Goal: Information Seeking & Learning: Learn about a topic

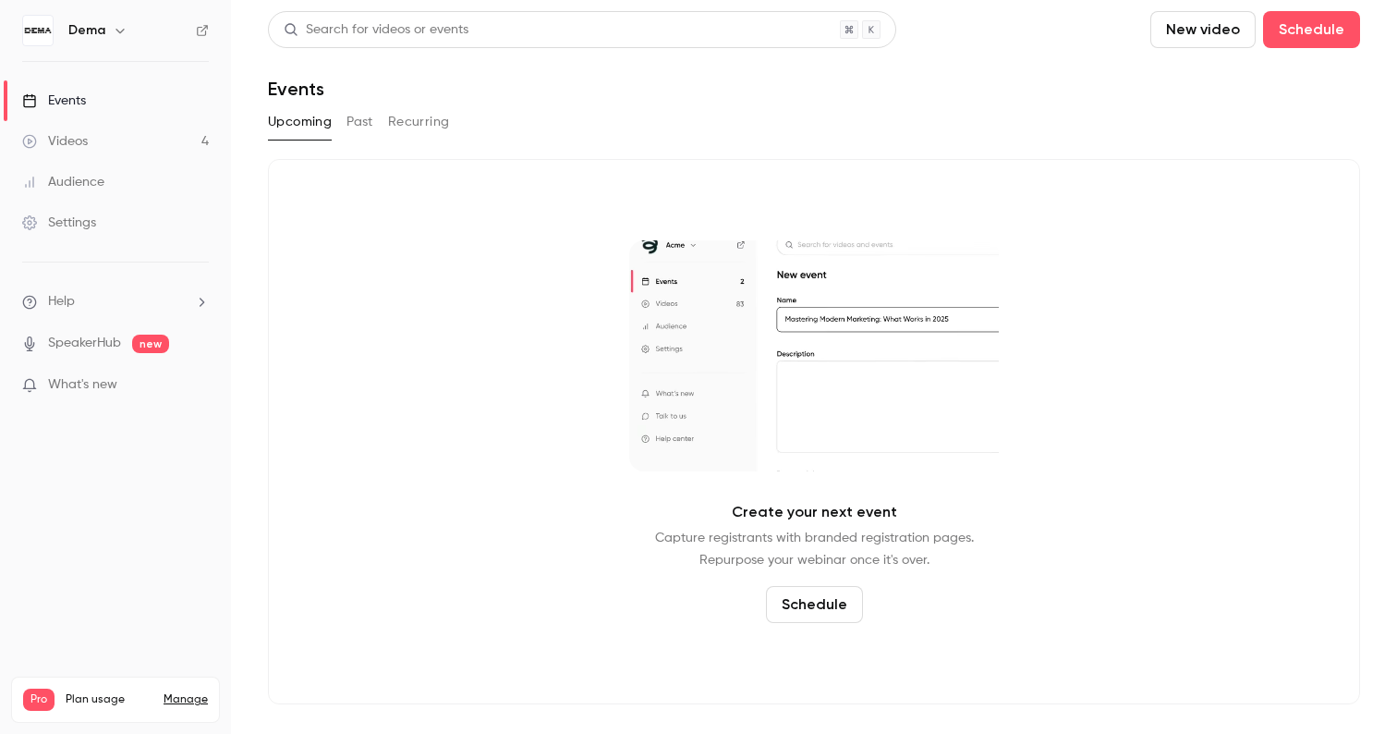
click at [83, 137] on div "Videos" at bounding box center [55, 141] width 66 height 18
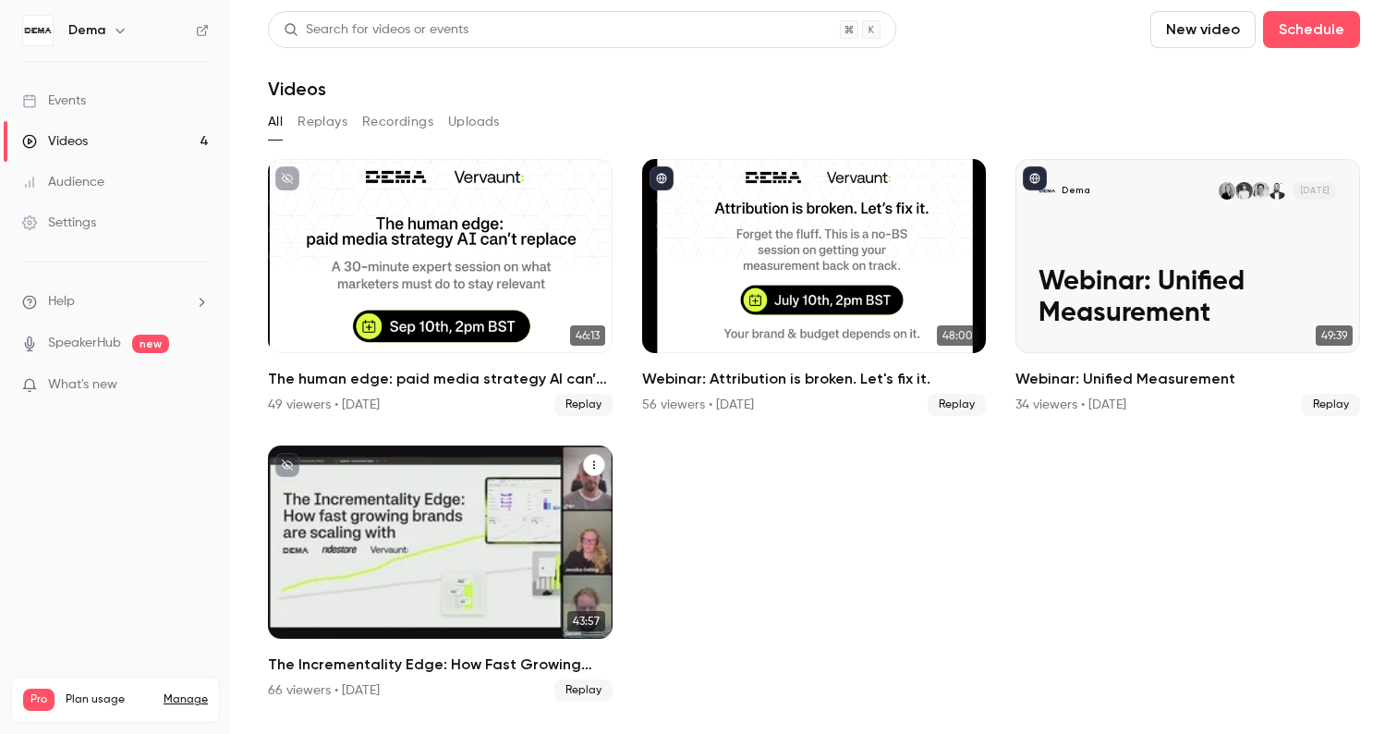
click at [436, 663] on h2 "The Incrementality Edge: How Fast Growing Brands Are Scaling With DEMA, RideSto…" at bounding box center [440, 664] width 345 height 22
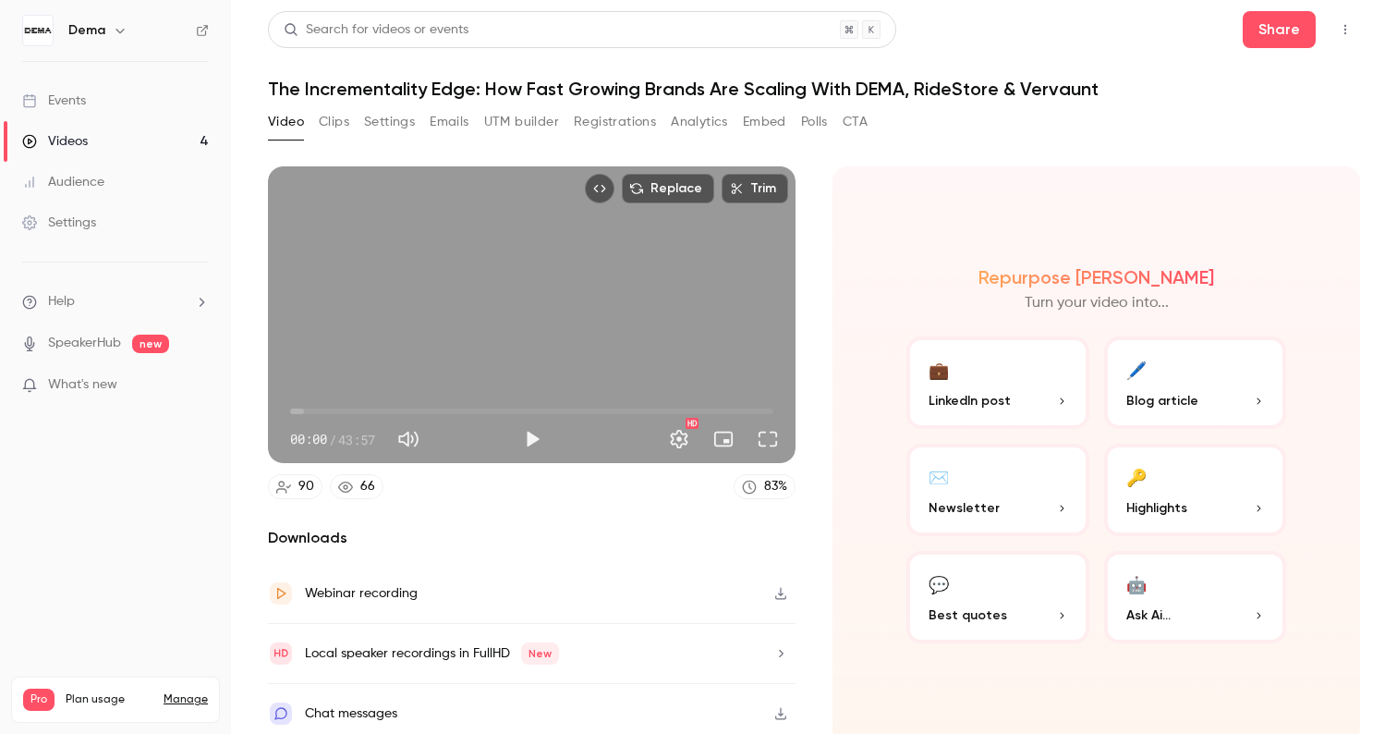
scroll to position [9, 0]
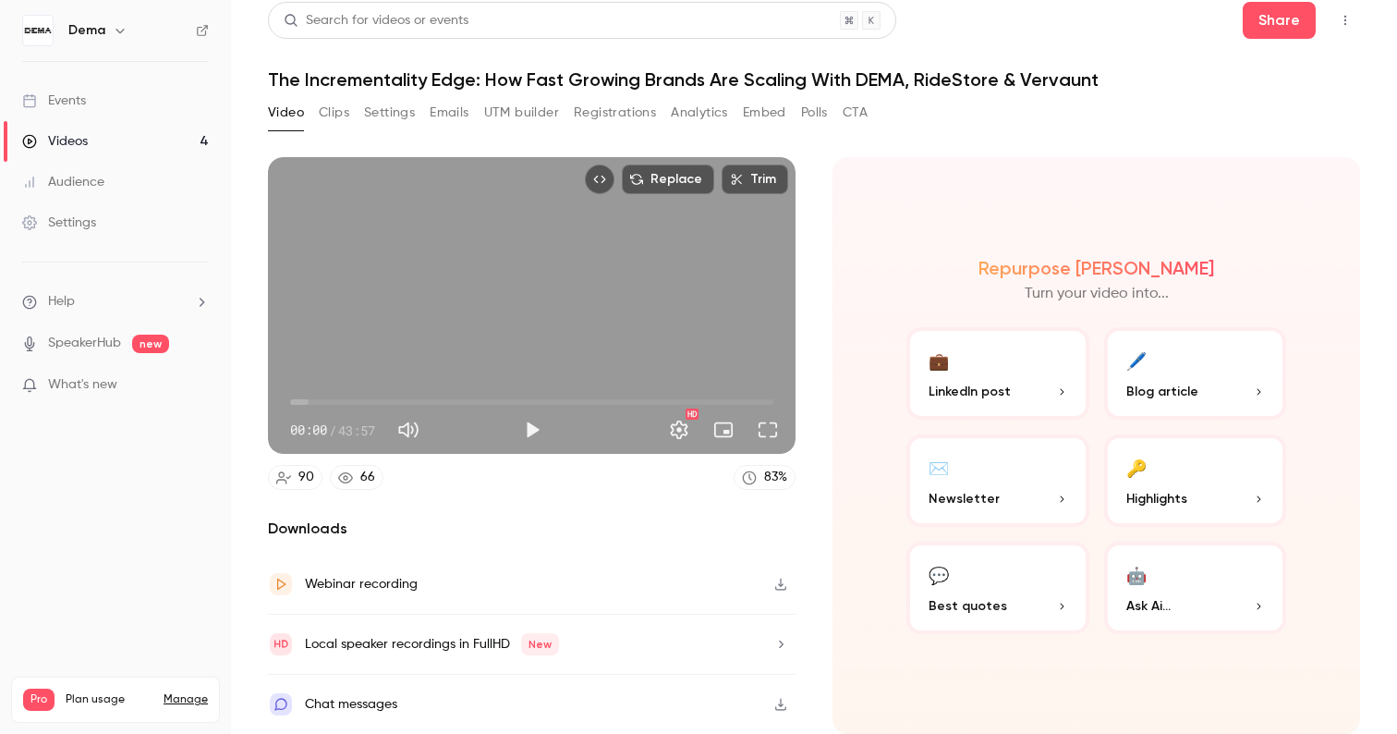
click at [684, 111] on button "Analytics" at bounding box center [699, 113] width 57 height 30
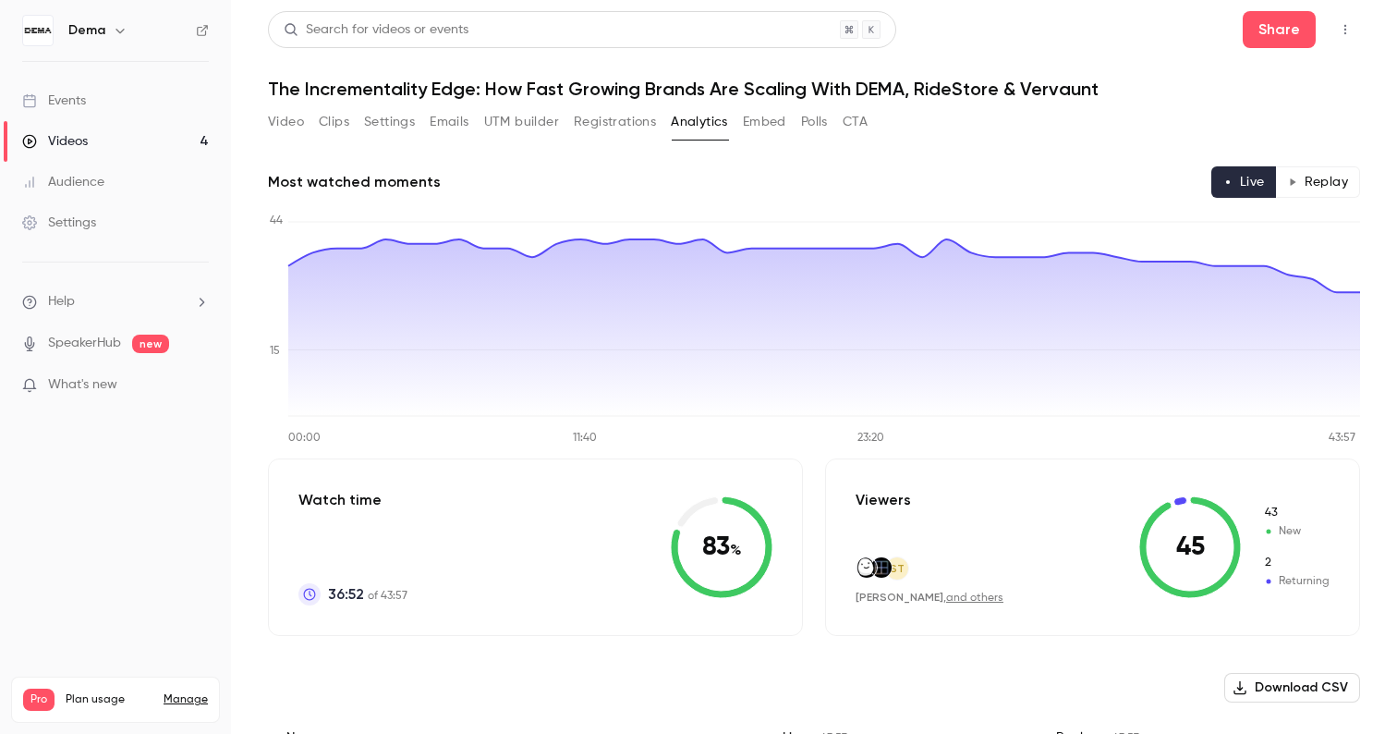
click at [630, 114] on button "Registrations" at bounding box center [615, 122] width 82 height 30
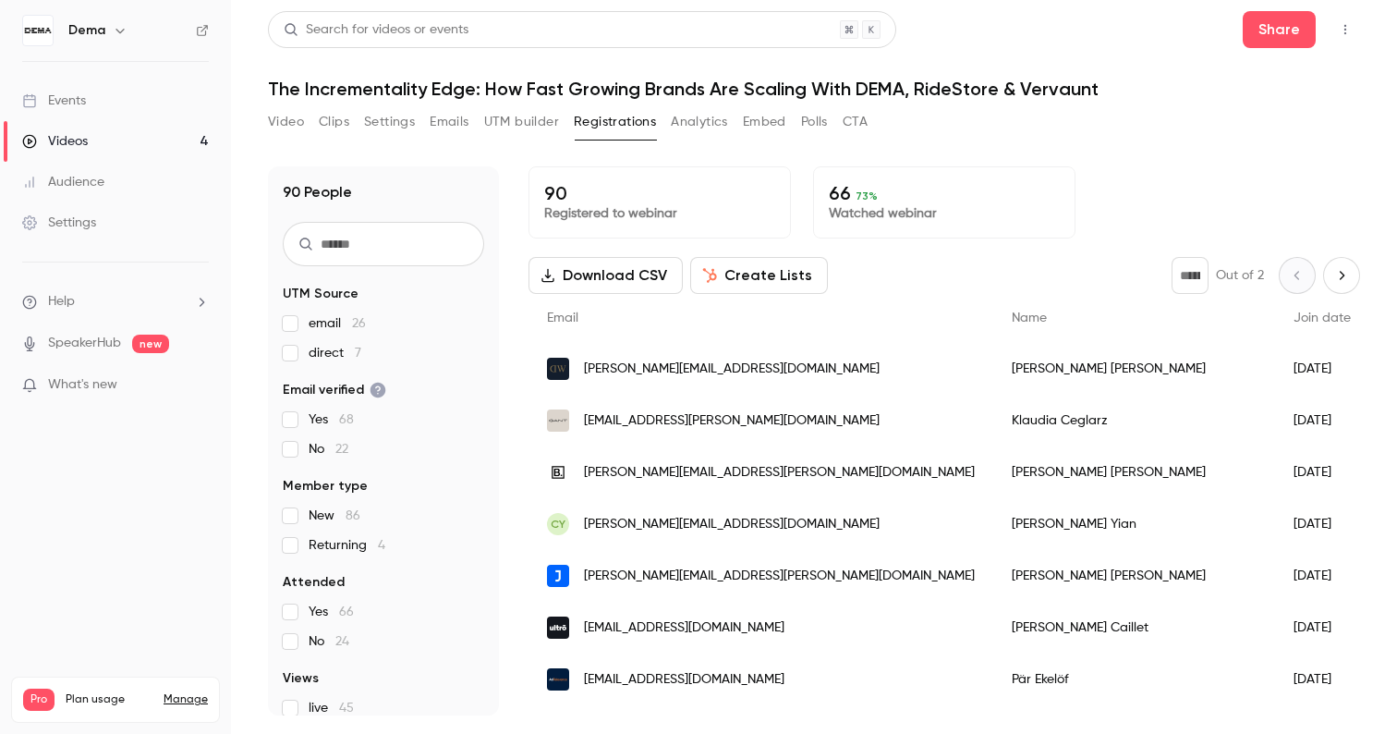
click at [302, 121] on button "Video" at bounding box center [286, 122] width 36 height 30
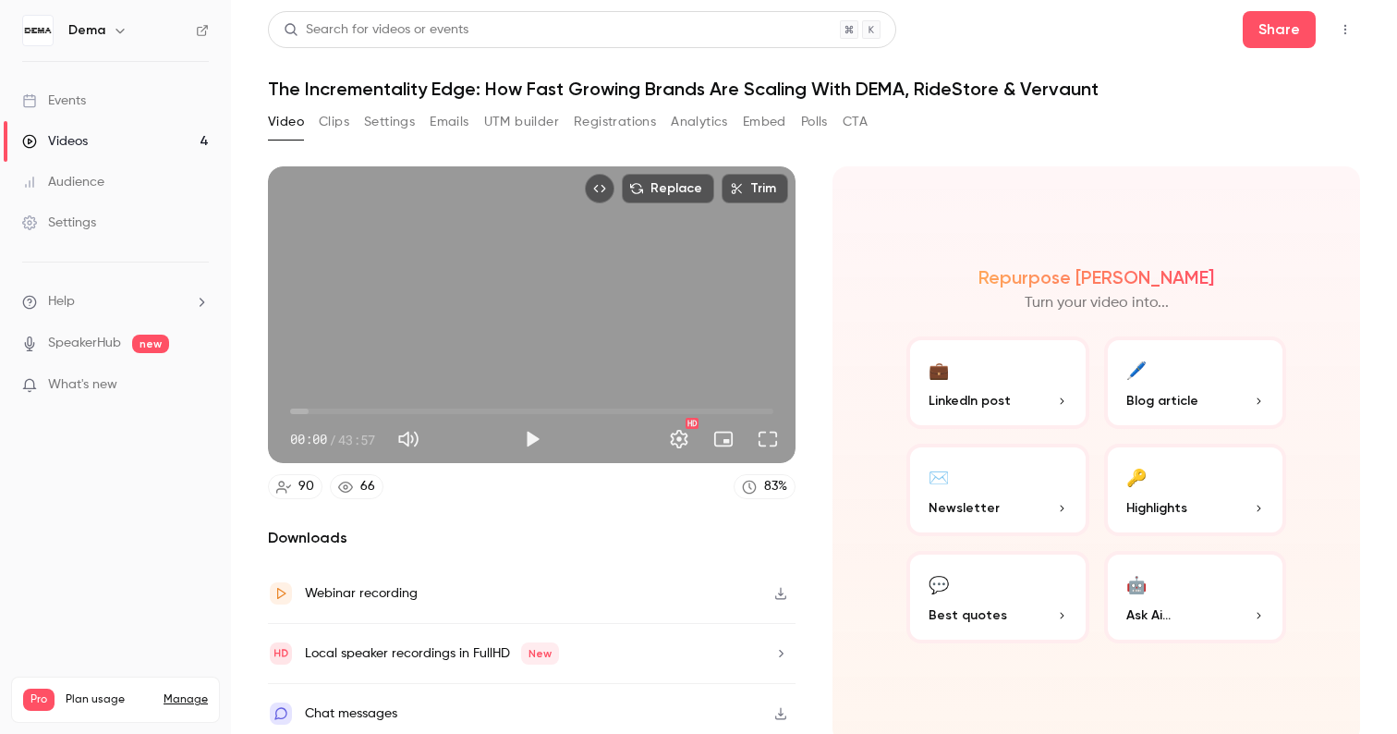
scroll to position [9, 0]
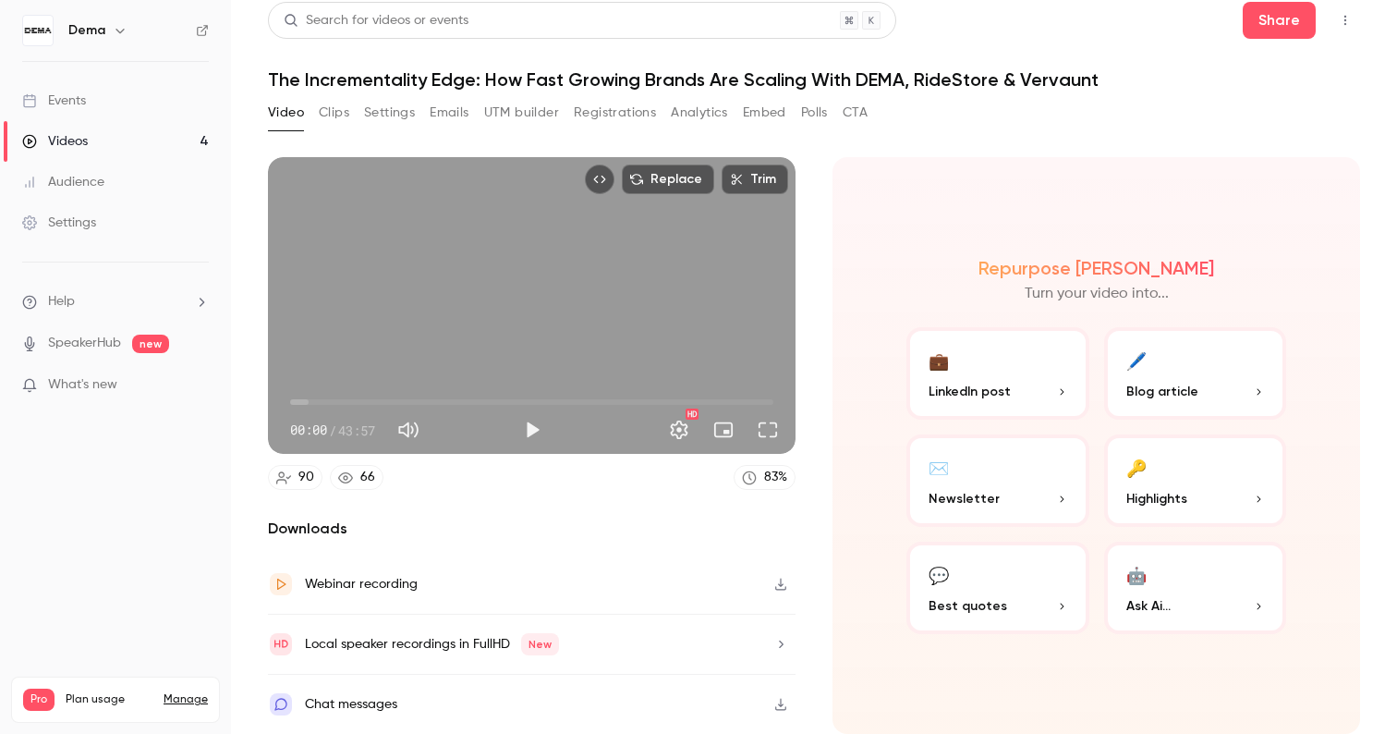
click at [692, 108] on button "Analytics" at bounding box center [699, 113] width 57 height 30
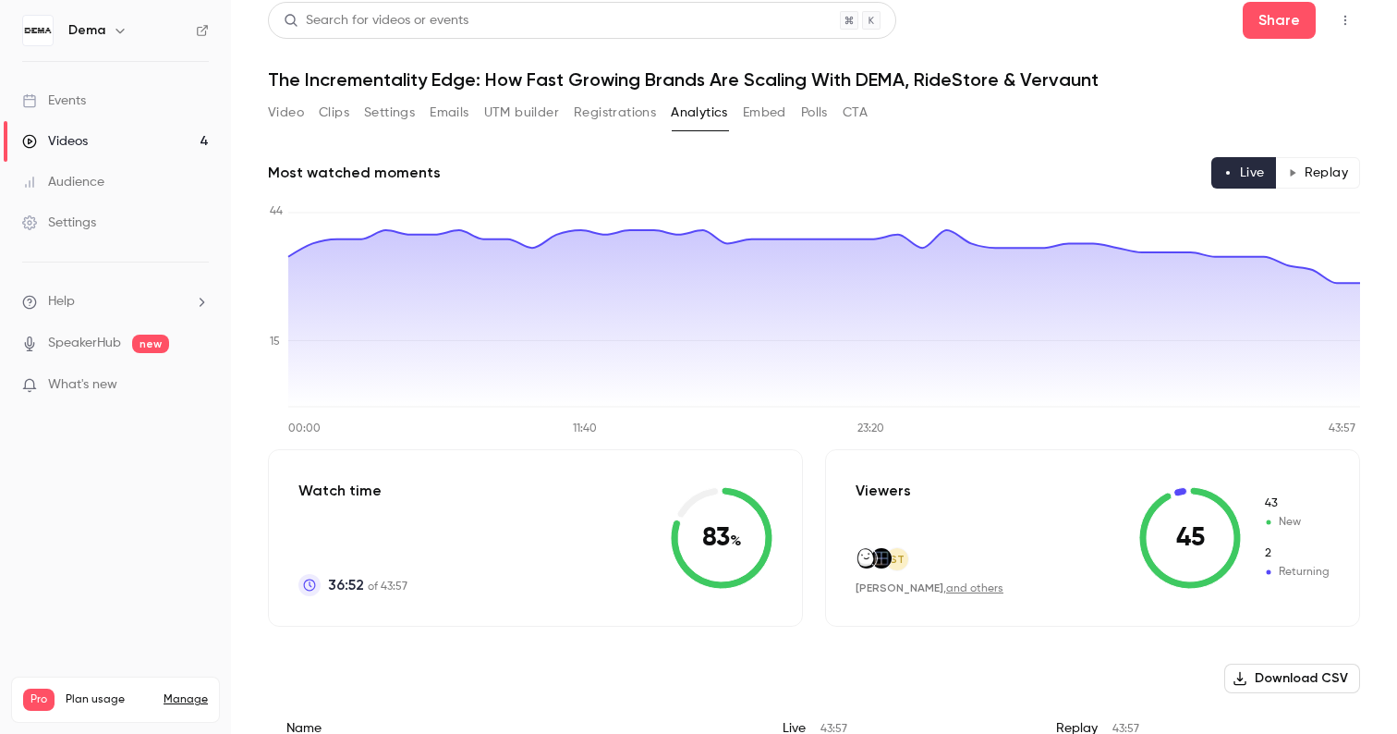
click at [618, 108] on button "Registrations" at bounding box center [615, 113] width 82 height 30
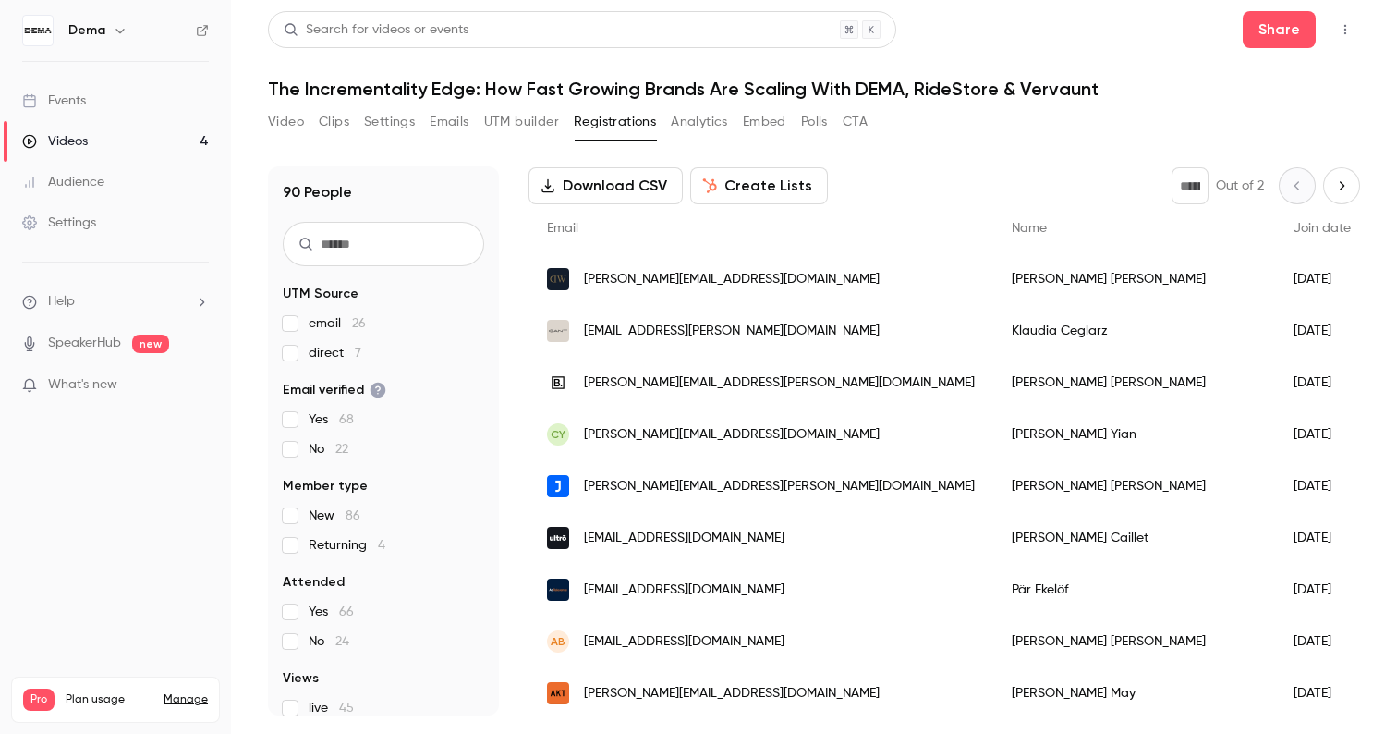
scroll to position [84, 0]
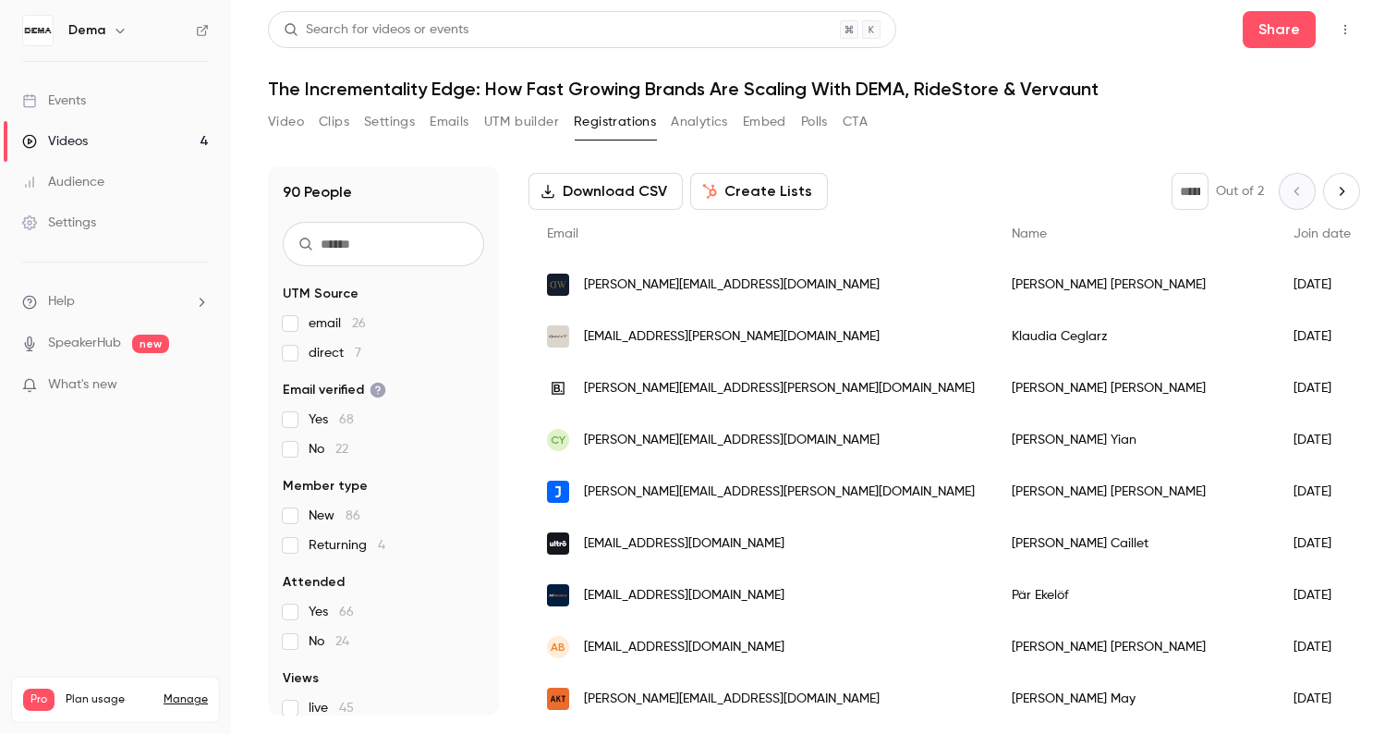
click at [286, 125] on button "Video" at bounding box center [286, 122] width 36 height 30
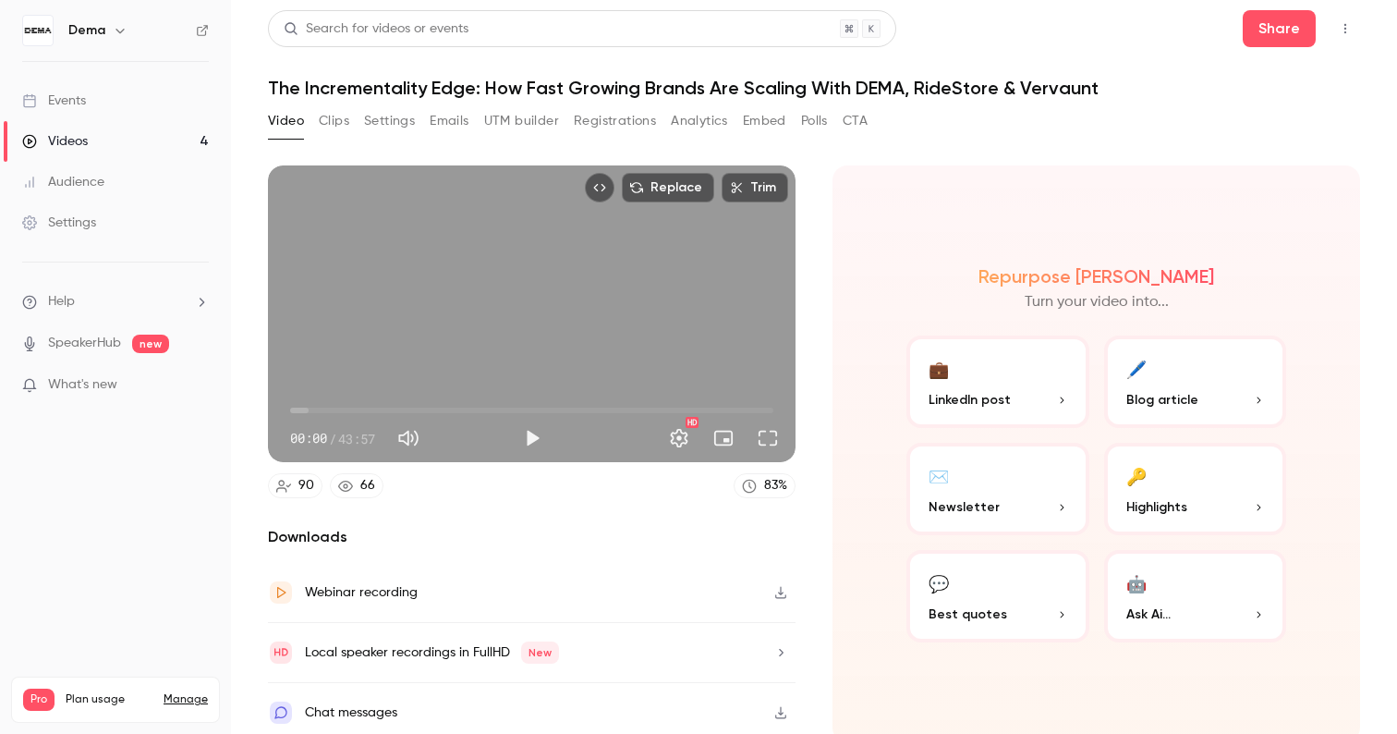
scroll to position [9, 0]
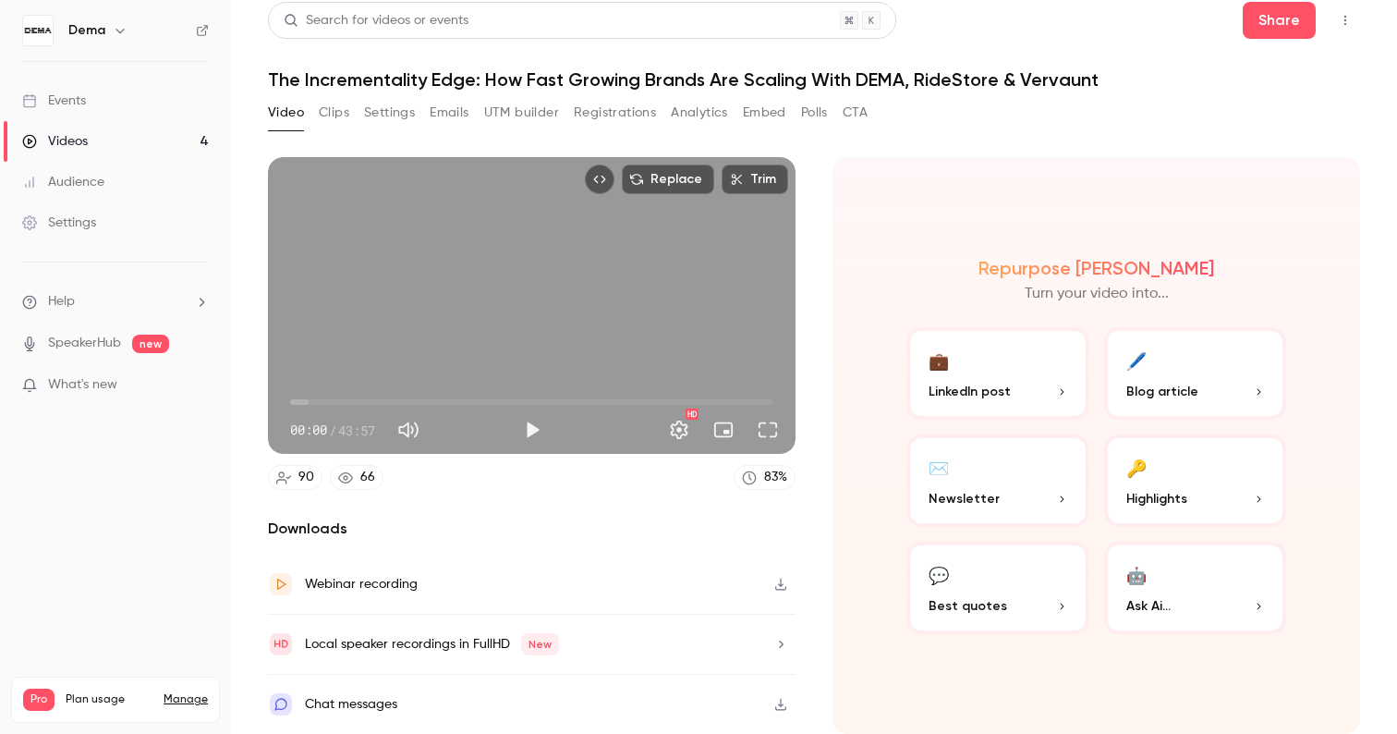
click at [382, 107] on button "Settings" at bounding box center [389, 113] width 51 height 30
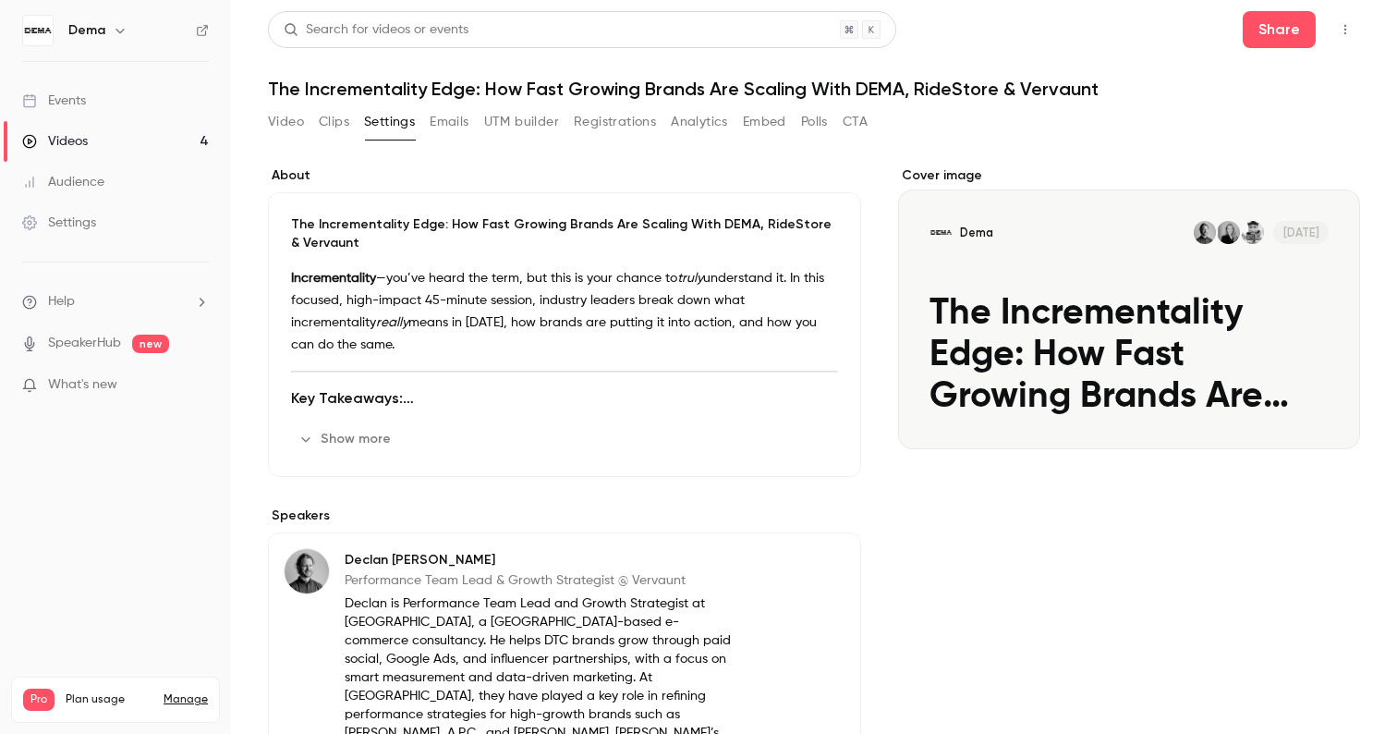
click at [289, 85] on h1 "The Incrementality Edge: How Fast Growing Brands Are Scaling With DEMA, RideSto…" at bounding box center [814, 89] width 1092 height 22
click at [464, 89] on h1 "The Incrementality Edge: How Fast Growing Brands Are Scaling With DEMA, RideSto…" at bounding box center [814, 89] width 1092 height 22
copy h1 "The Incrementality Edge"
click at [126, 149] on link "Videos 4" at bounding box center [115, 141] width 231 height 41
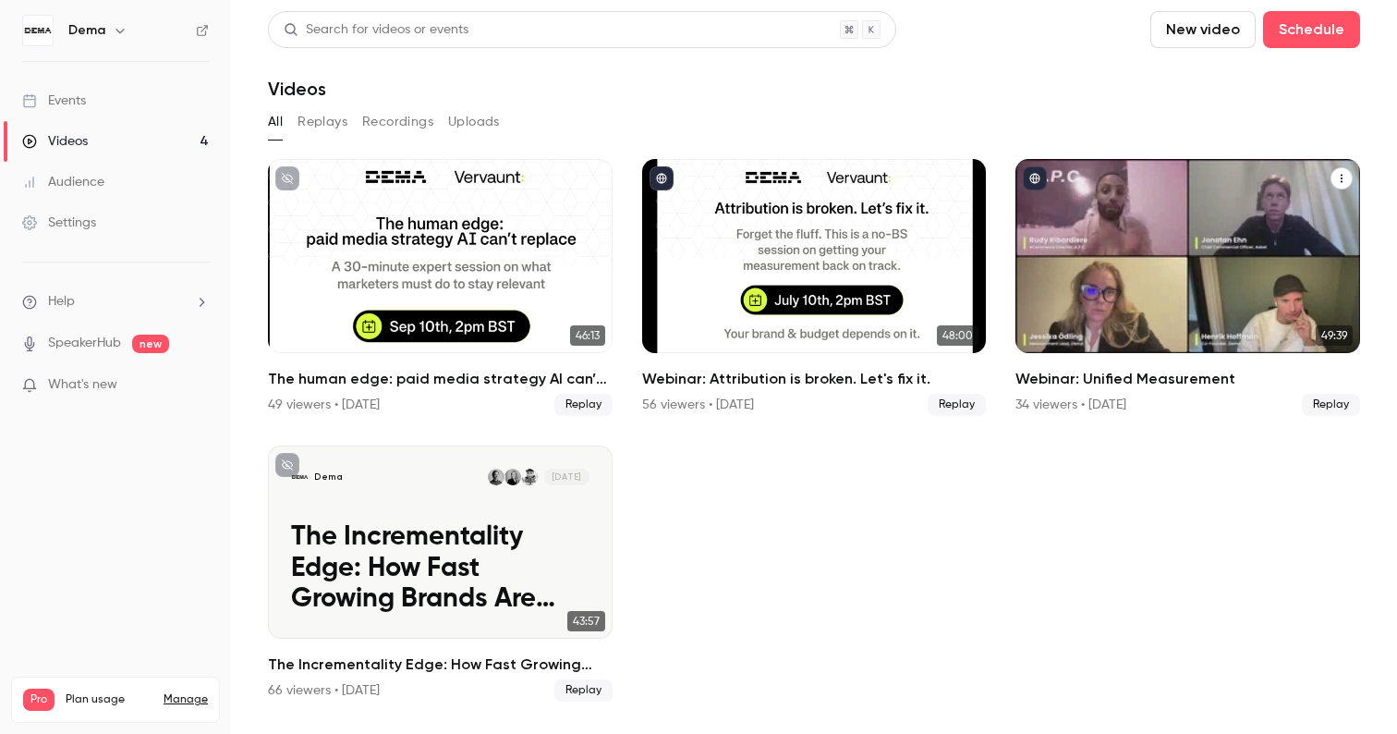
click at [1095, 348] on div "Dema [DATE] Webinar: Unified Measurement" at bounding box center [1188, 256] width 345 height 194
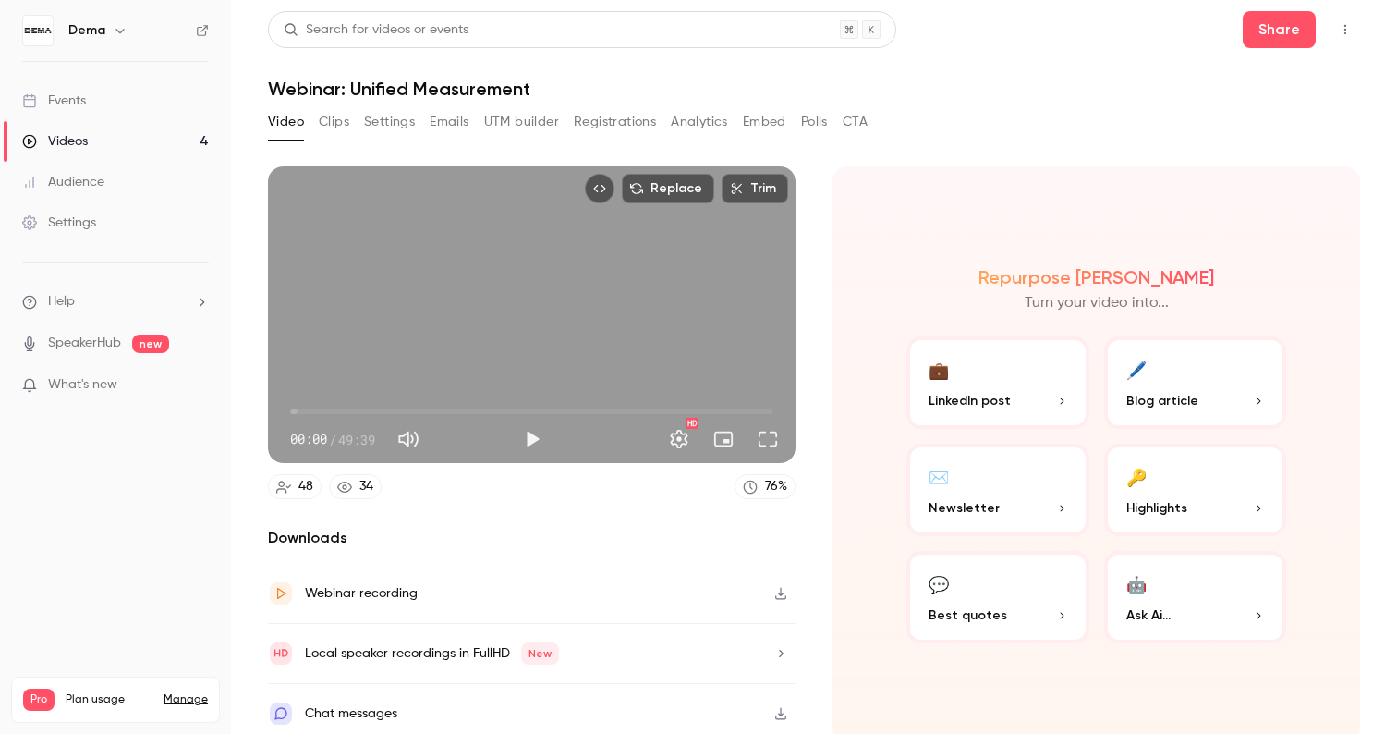
click at [341, 127] on button "Clips" at bounding box center [334, 122] width 30 height 30
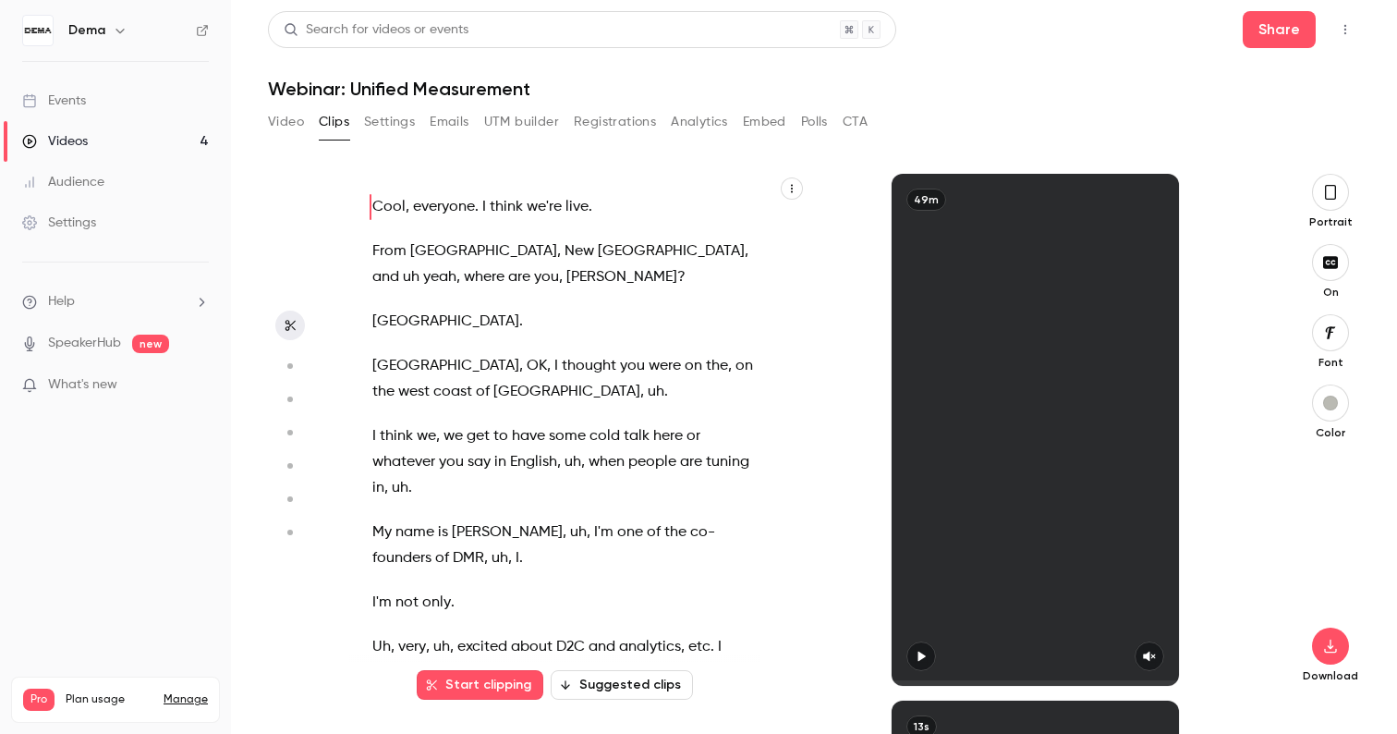
click at [384, 128] on button "Settings" at bounding box center [389, 122] width 51 height 30
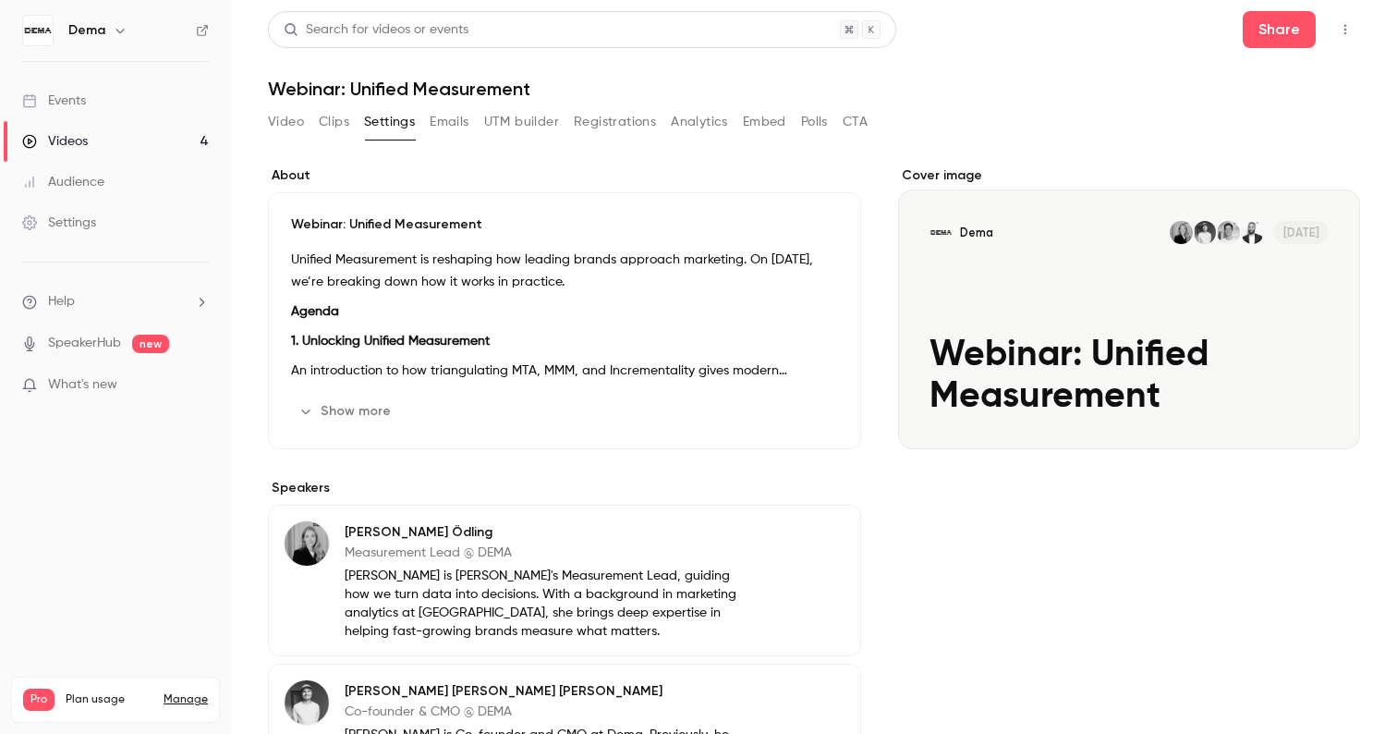
click at [334, 94] on h1 "Webinar: Unified Measurement" at bounding box center [814, 89] width 1092 height 22
copy div "Webinar: Unified Measurement Video Clips Settings Emails UTM builder Registrati…"
click at [162, 139] on link "Videos 4" at bounding box center [115, 141] width 231 height 41
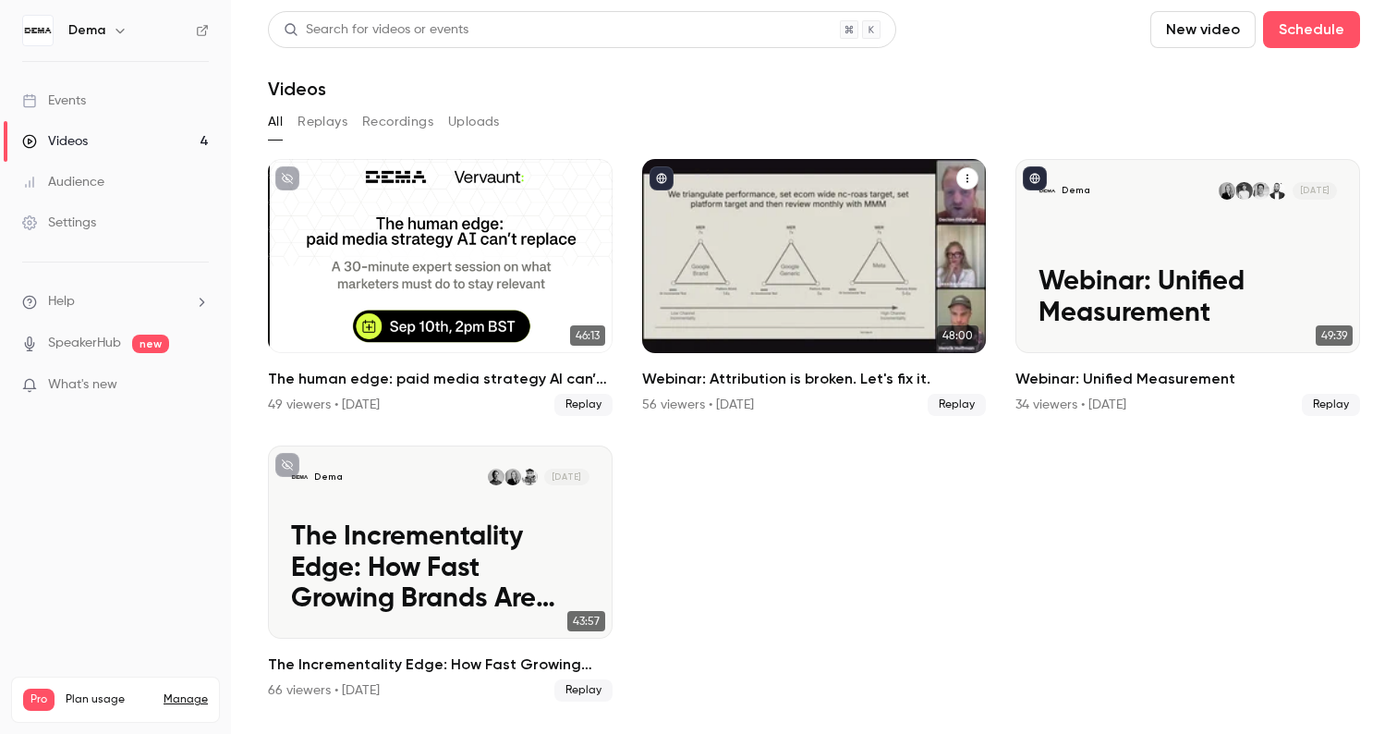
click at [779, 223] on div "Webinar: Attribution is broken. Let's fix it." at bounding box center [814, 256] width 345 height 194
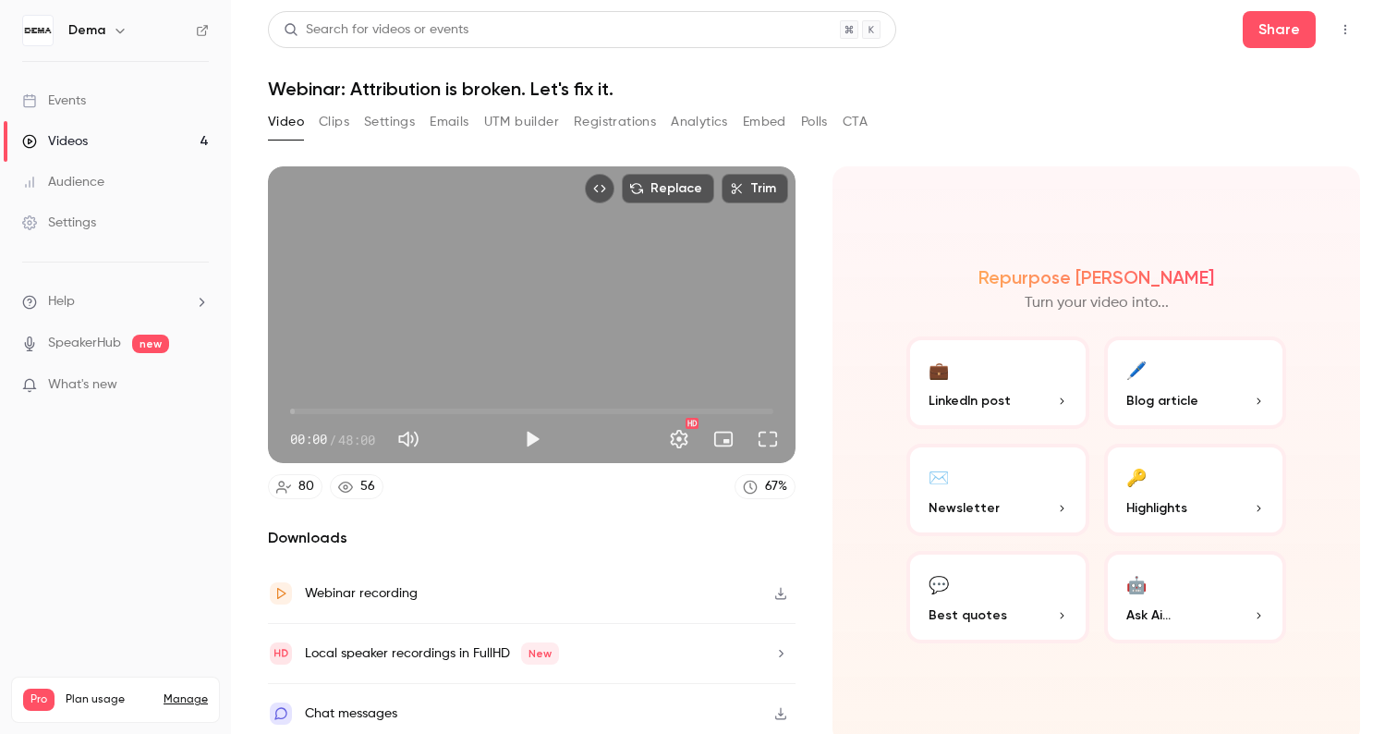
click at [397, 127] on button "Settings" at bounding box center [389, 122] width 51 height 30
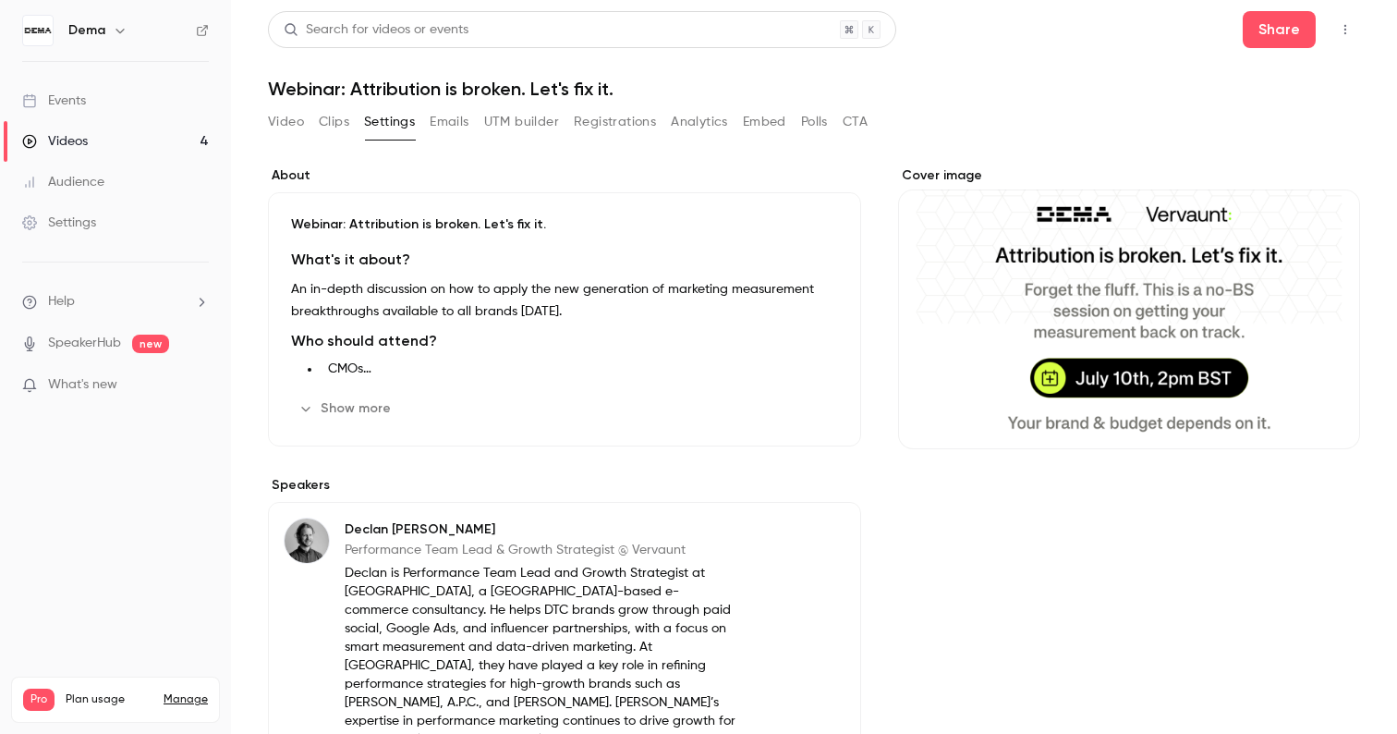
click at [335, 91] on h1 "Webinar: Attribution is broken. Let's fix it." at bounding box center [814, 89] width 1092 height 22
copy div "Webinar: Attribution is broken. Let's fix it. Video Clips Settings Emails UTM b…"
click at [115, 141] on link "Videos 4" at bounding box center [115, 141] width 231 height 41
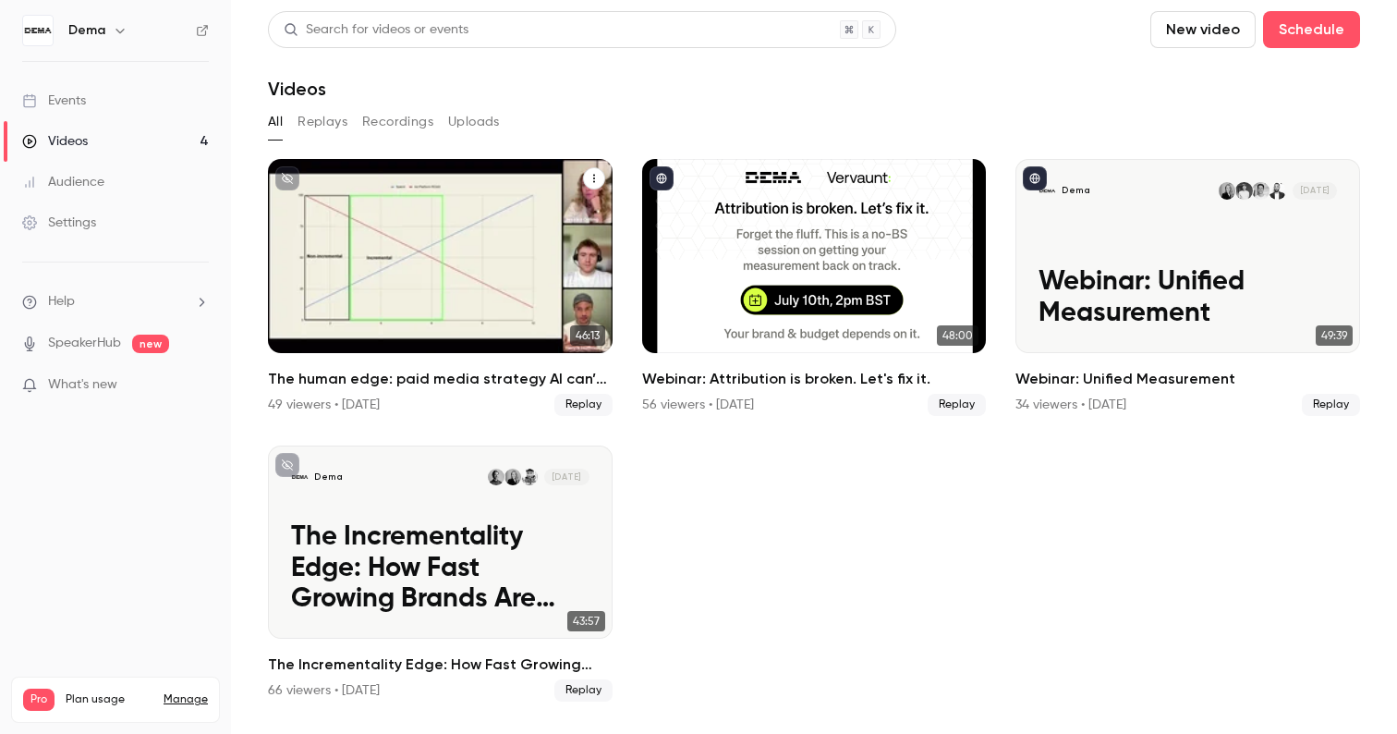
click at [323, 324] on div "The human edge: paid media strategy AI can’t replace" at bounding box center [440, 256] width 345 height 194
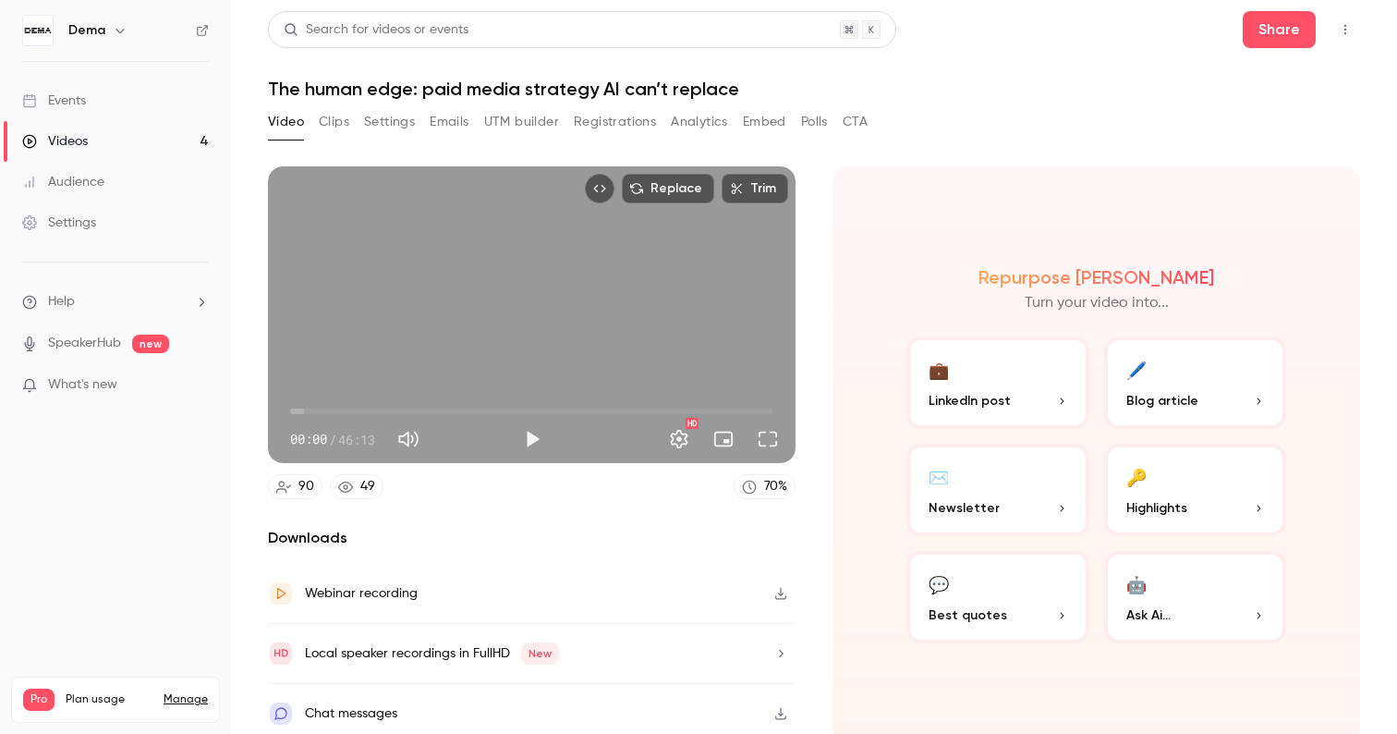
click at [448, 123] on button "Emails" at bounding box center [449, 122] width 39 height 30
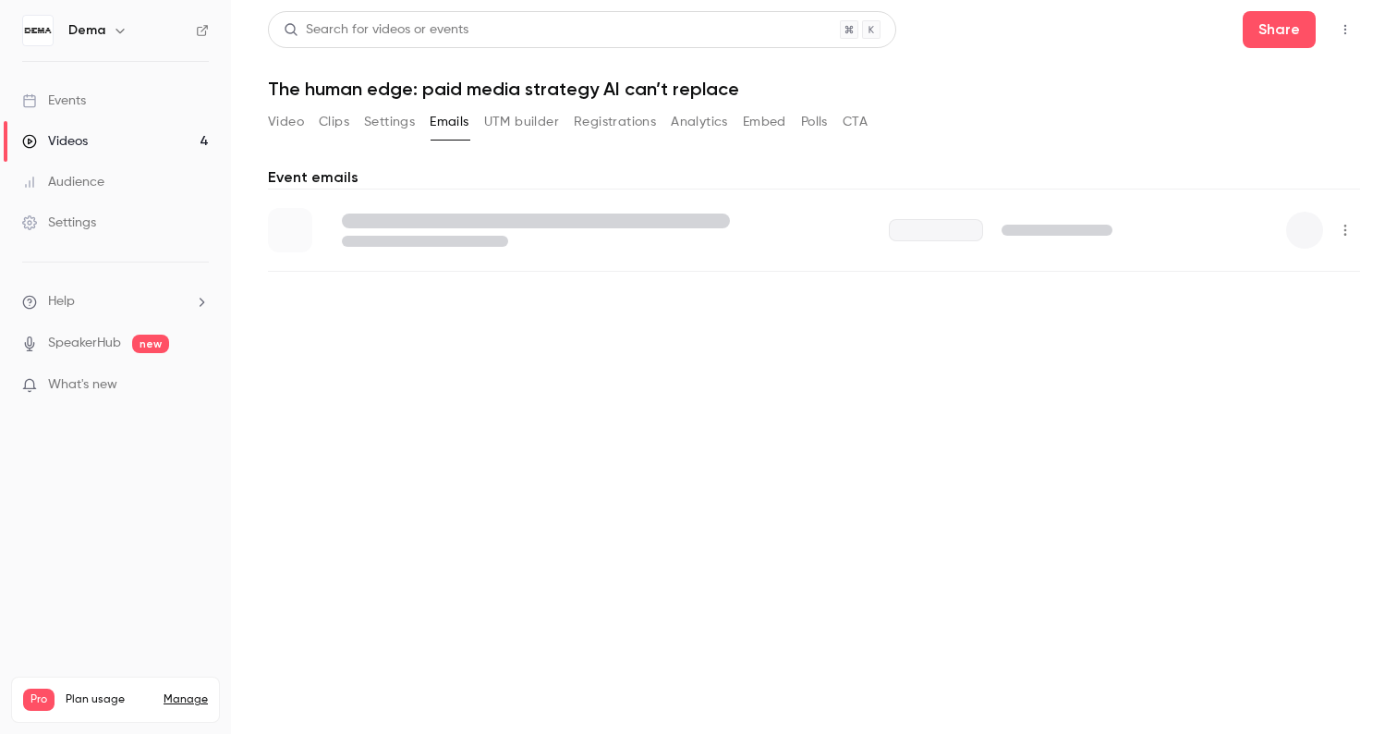
click at [399, 123] on button "Settings" at bounding box center [389, 122] width 51 height 30
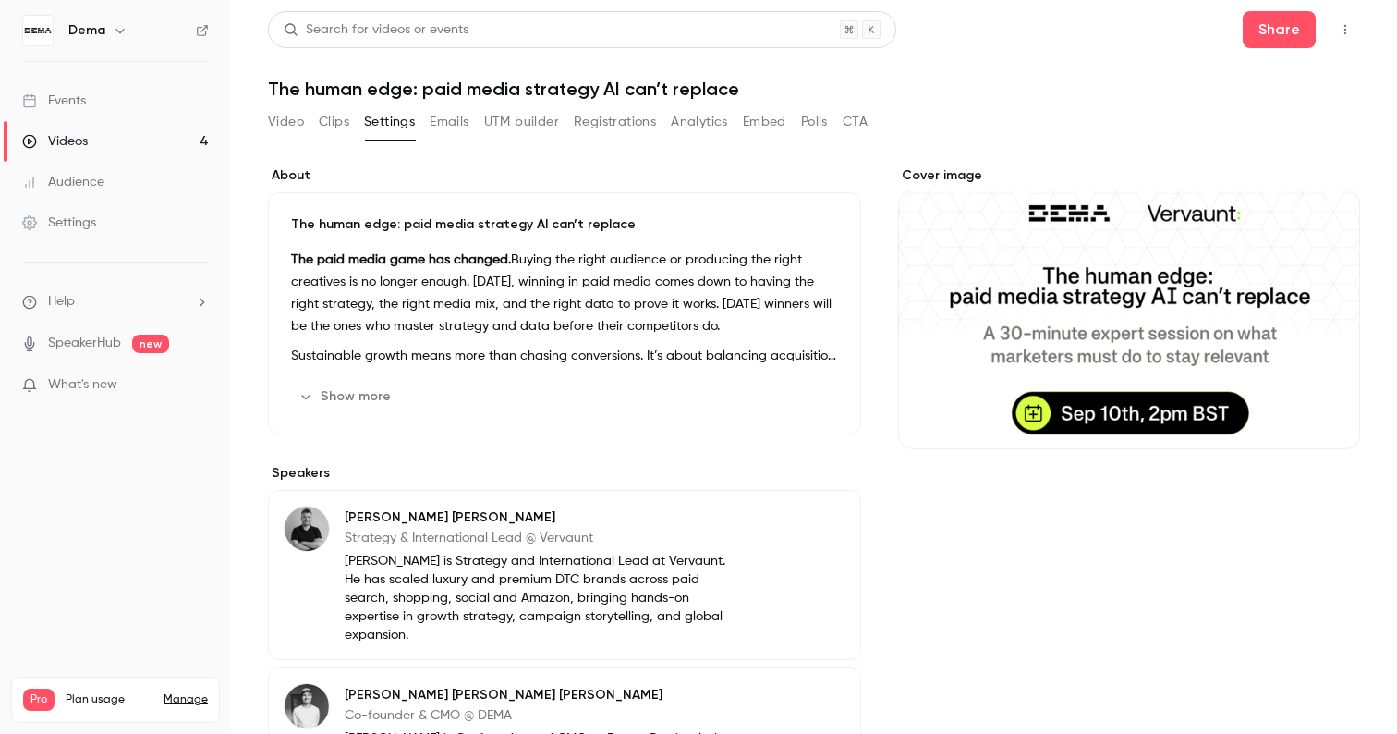
click at [371, 88] on h1 "The human edge: paid media strategy AI can’t replace" at bounding box center [814, 89] width 1092 height 22
copy div "The human edge: paid media strategy AI can’t replace Video Clips Settings Email…"
